Goal: Find specific page/section: Find specific page/section

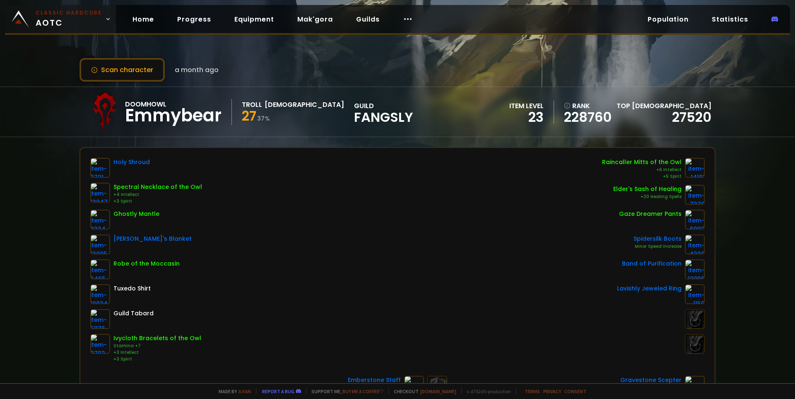
click at [66, 17] on span "Classic Hardcore AOTC" at bounding box center [69, 19] width 66 height 20
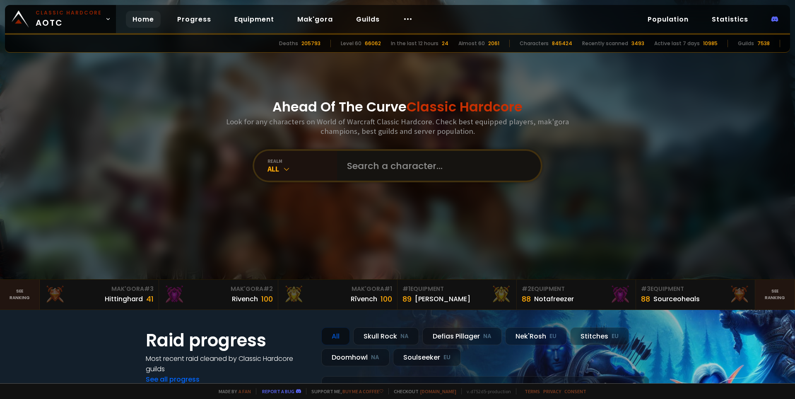
click at [398, 165] on input "text" at bounding box center [436, 166] width 189 height 30
type input "stickyvickyy"
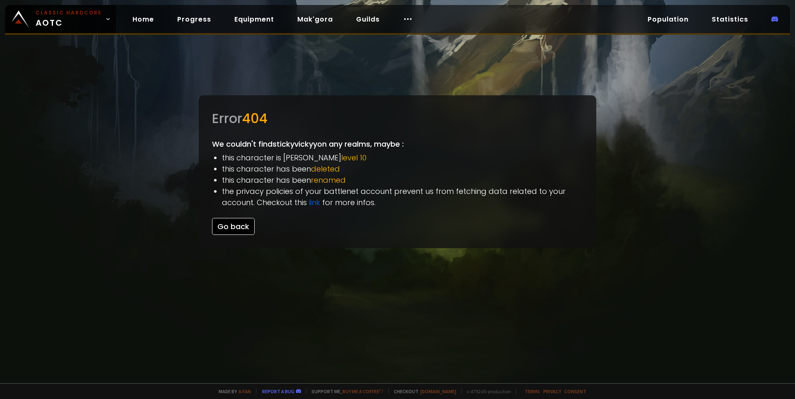
click at [223, 223] on button "Go back" at bounding box center [233, 226] width 43 height 17
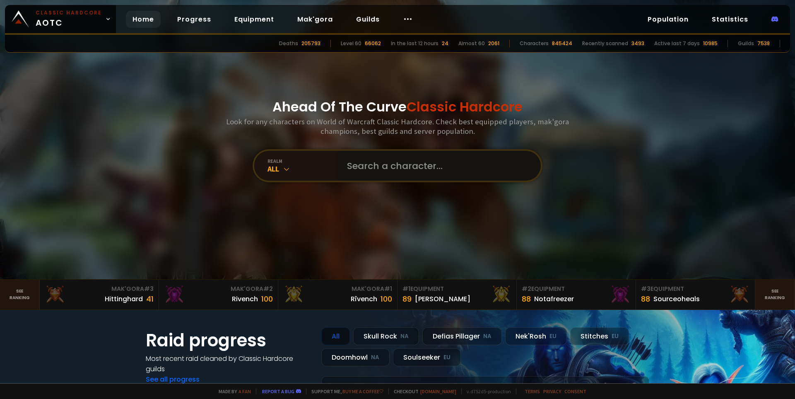
click at [436, 170] on input "text" at bounding box center [436, 166] width 189 height 30
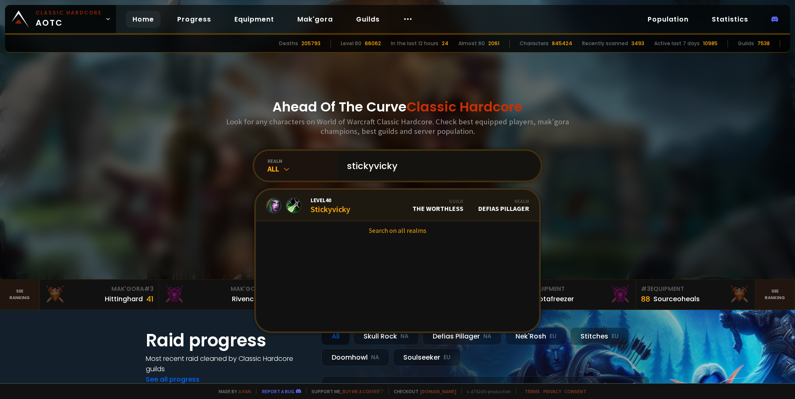
type input "stickyvicky"
click at [390, 218] on link "Level 40 Stickyvicky Guild The Worthless Realm Defias Pillager" at bounding box center [397, 205] width 283 height 31
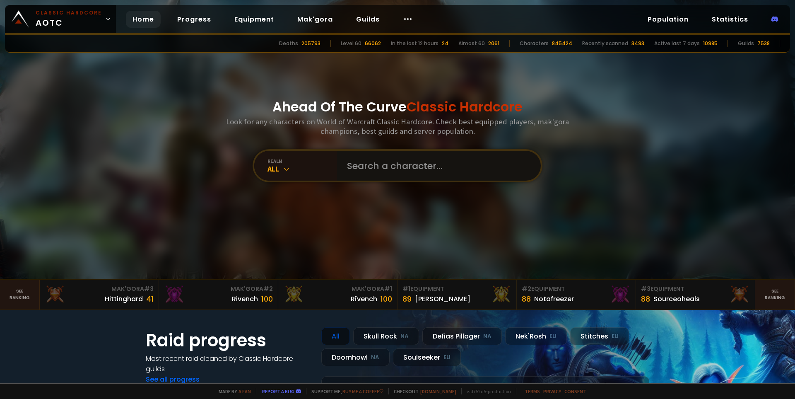
click at [441, 171] on input "text" at bounding box center [436, 166] width 189 height 30
type input "ickyvicky"
